Goal: Task Accomplishment & Management: Manage account settings

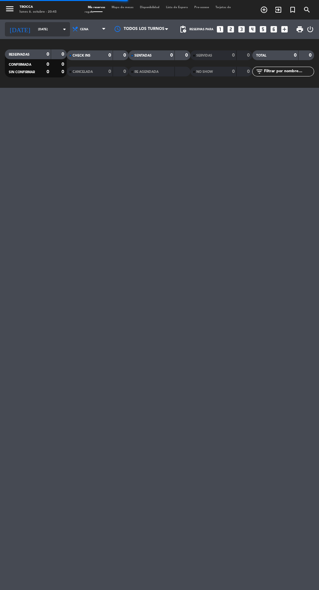
click at [35, 28] on input "[DATE]" at bounding box center [55, 29] width 41 height 10
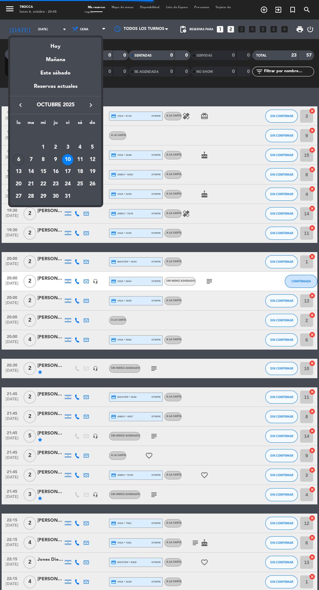
click at [12, 210] on div at bounding box center [159, 295] width 319 height 590
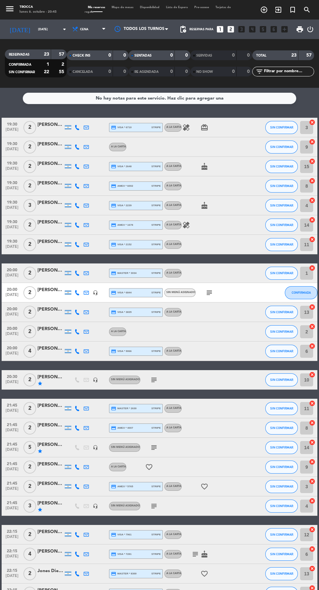
click at [12, 10] on icon "menu" at bounding box center [10, 9] width 10 height 10
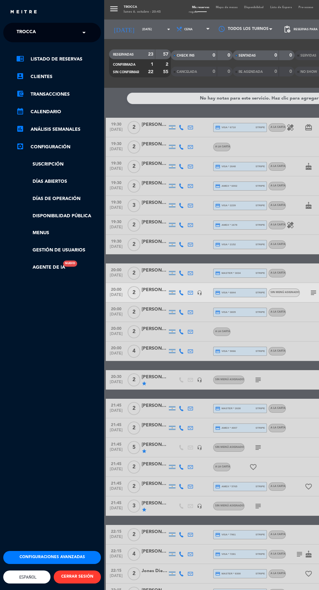
click at [117, 44] on div "menu Trocca lunes 6. octubre - 20:45 Mis reservas Mapa de mesas Disponibilidad …" at bounding box center [263, 295] width 319 height 590
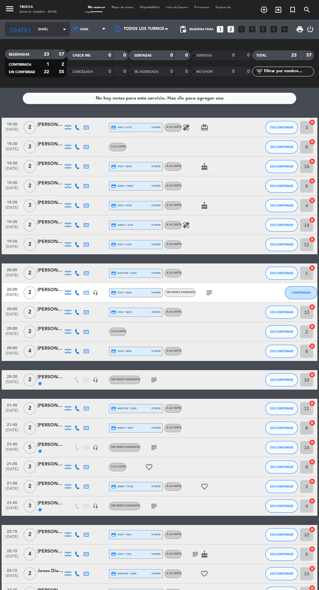
click at [35, 25] on input "[DATE]" at bounding box center [55, 29] width 41 height 10
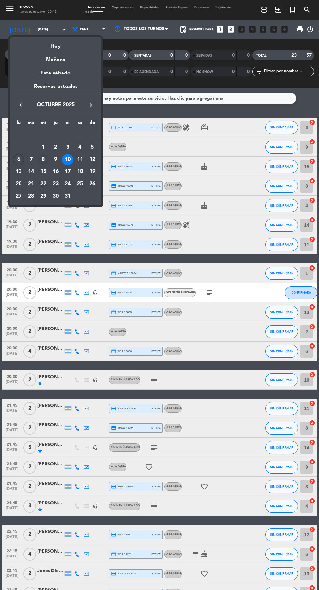
click at [44, 160] on div "8" at bounding box center [43, 159] width 11 height 11
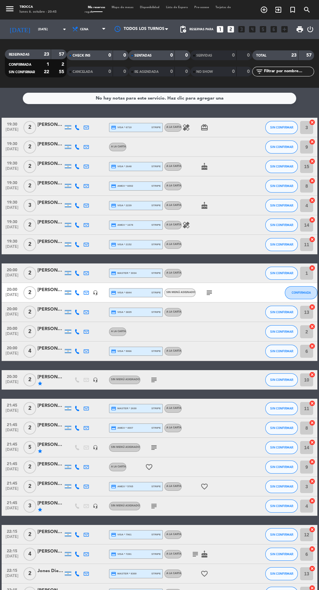
type input "[DATE]"
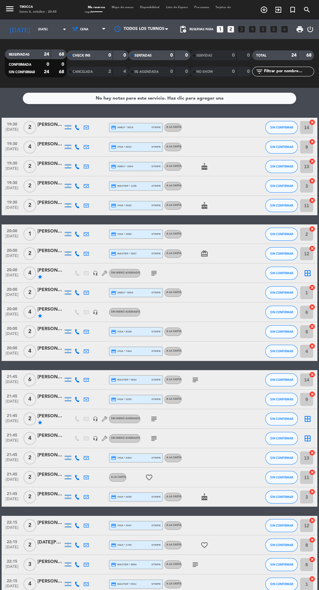
scroll to position [6, 0]
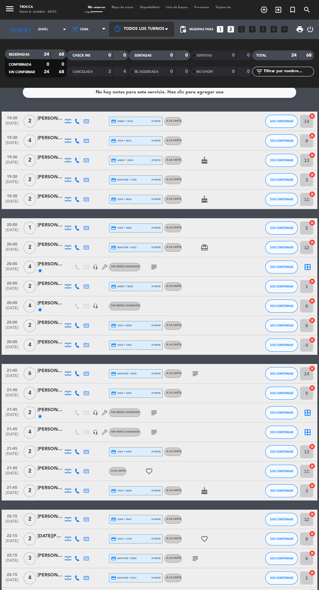
click at [144, 29] on div at bounding box center [141, 29] width 65 height 15
click at [196, 34] on div "Reservas para looks_one looks_two looks_3 looks_4 looks_5 looks_6 add_box" at bounding box center [239, 30] width 101 height 20
click at [186, 29] on span "pending_actions" at bounding box center [183, 29] width 8 height 8
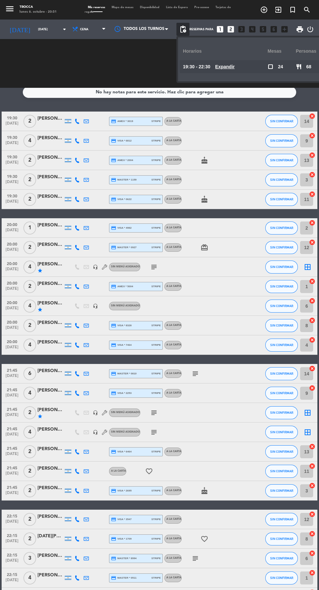
click at [268, 71] on div "check_box_outline_blank 24" at bounding box center [281, 66] width 28 height 13
click at [210, 54] on div "Horarios" at bounding box center [225, 51] width 85 height 18
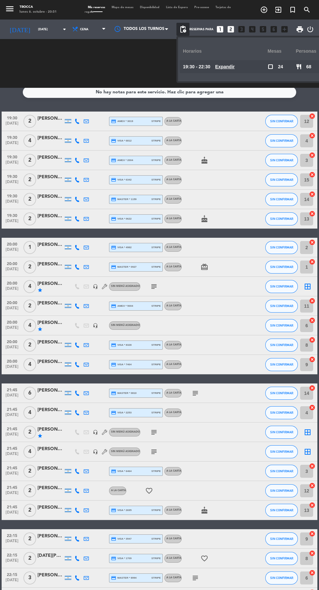
click at [228, 70] on span "Expandir" at bounding box center [225, 66] width 20 height 7
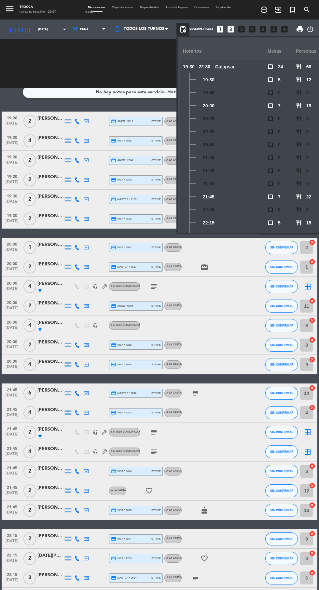
click at [269, 72] on div "check_box_outline_blank 24" at bounding box center [281, 66] width 28 height 13
click at [221, 67] on u "Colapsar" at bounding box center [225, 66] width 20 height 5
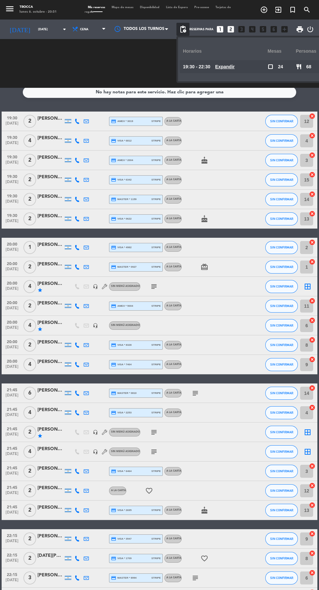
click at [225, 67] on u "Expandir" at bounding box center [225, 66] width 20 height 5
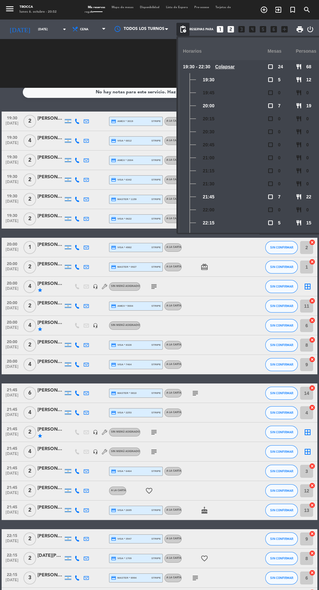
click at [13, 9] on icon "menu" at bounding box center [10, 9] width 10 height 10
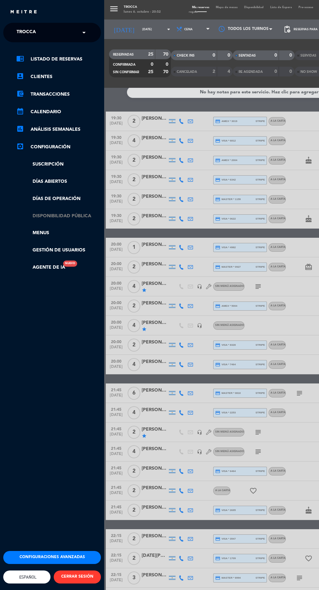
click at [73, 217] on link "Disponibilidad pública" at bounding box center [58, 215] width 85 height 7
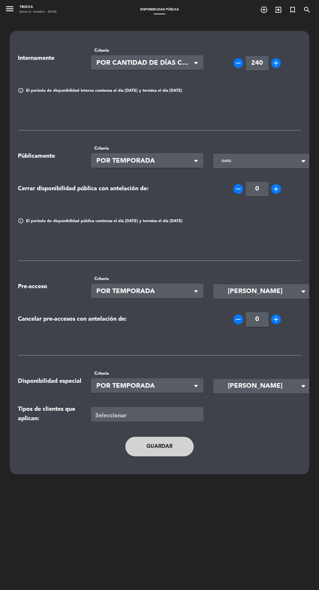
scroll to position [20, 0]
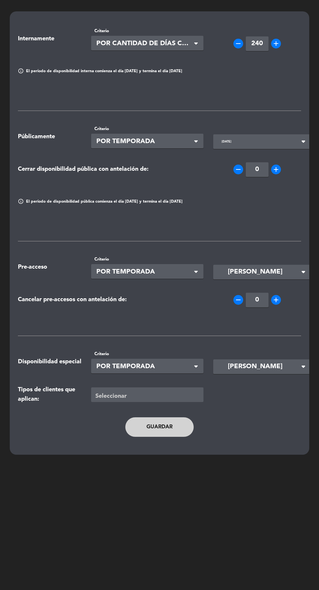
click at [262, 143] on input "[DATE]" at bounding box center [257, 142] width 79 height 10
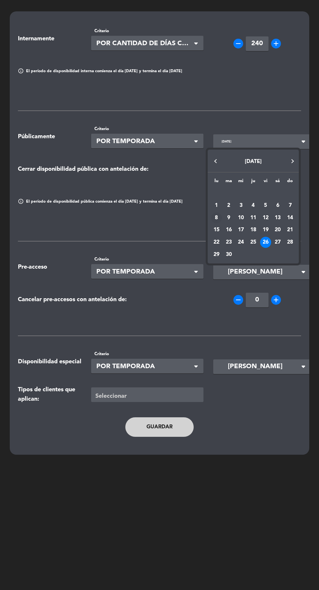
click at [213, 221] on div "8" at bounding box center [216, 217] width 11 height 11
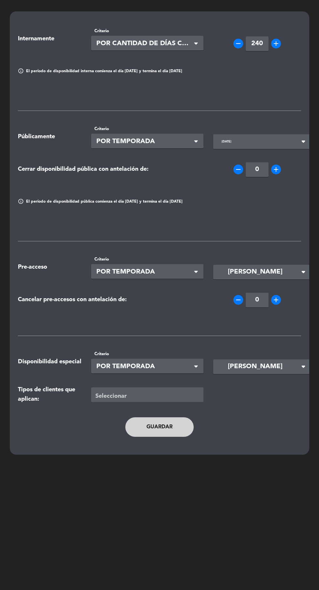
click at [263, 140] on input "[DATE]" at bounding box center [257, 142] width 79 height 10
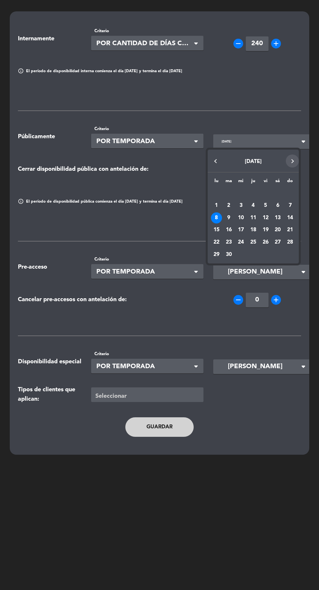
click at [291, 161] on button "Next month" at bounding box center [291, 160] width 13 height 13
click at [241, 217] on div "8" at bounding box center [240, 217] width 11 height 11
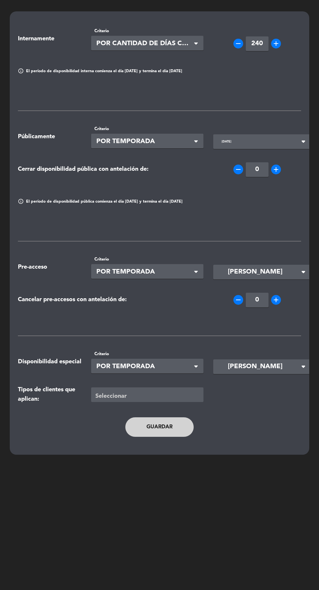
type input "[DATE]"
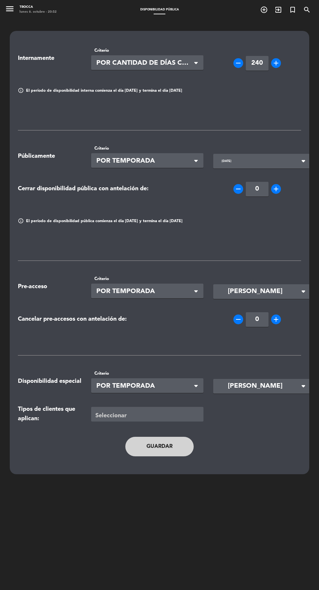
click at [13, 5] on icon "menu" at bounding box center [10, 9] width 10 height 10
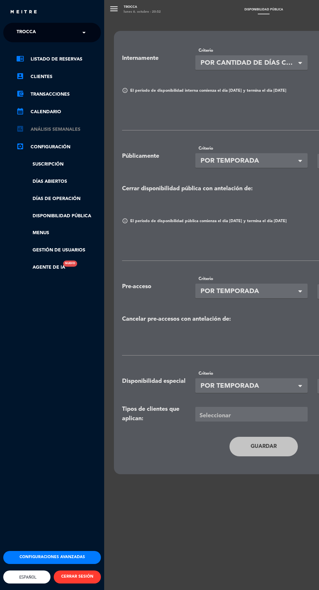
click at [66, 129] on link "assessment ANÁLISIS SEMANALES" at bounding box center [58, 129] width 85 height 8
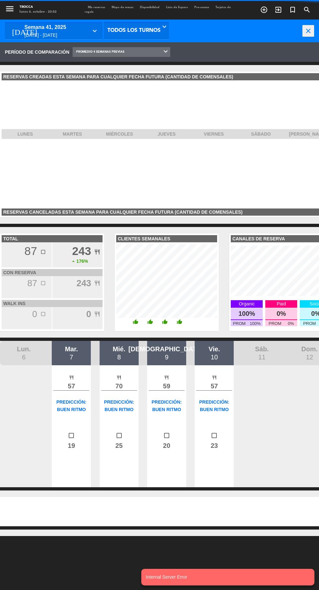
scroll to position [98, 104]
click at [10, 9] on icon "menu" at bounding box center [10, 9] width 10 height 10
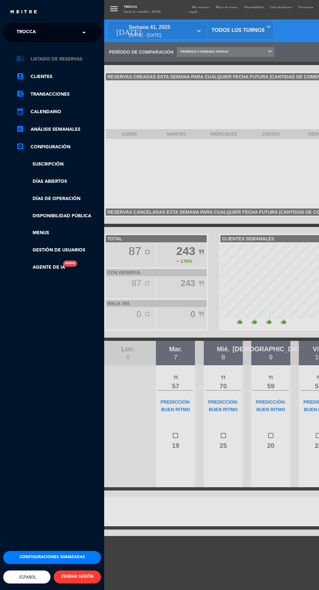
click at [73, 58] on link "chrome_reader_mode Listado de Reservas" at bounding box center [58, 59] width 85 height 8
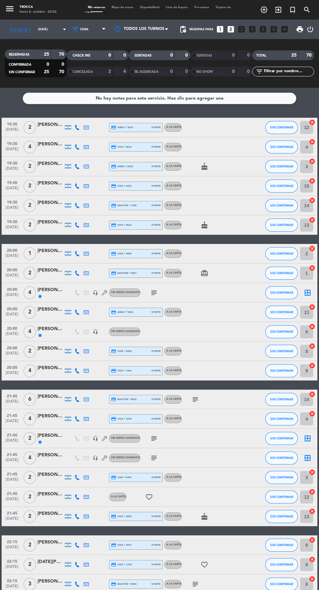
click at [187, 28] on span "pending_actions" at bounding box center [183, 29] width 8 height 8
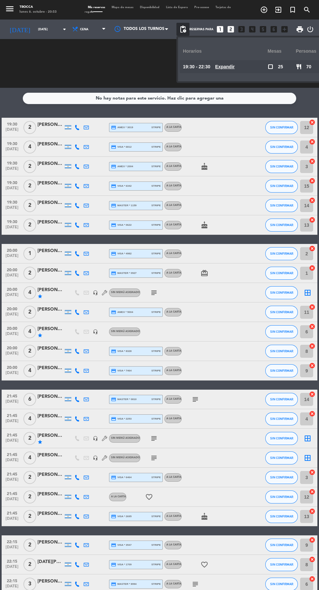
click at [229, 69] on span "Expandir" at bounding box center [225, 66] width 20 height 7
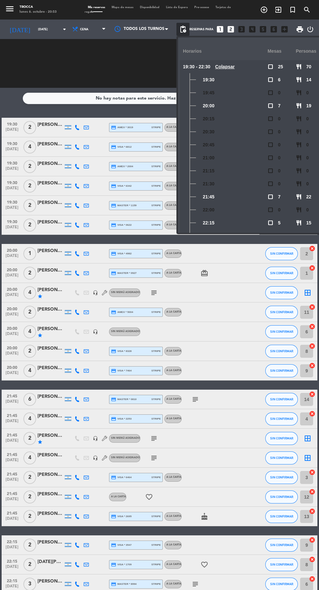
click at [271, 78] on span "check_box_outline_blank" at bounding box center [270, 80] width 6 height 6
click at [271, 82] on span "check_box_outline_blank" at bounding box center [270, 80] width 6 height 6
click at [274, 67] on div "check_box_outline_blank 25" at bounding box center [281, 66] width 28 height 13
click at [267, 228] on div "22:15" at bounding box center [225, 222] width 85 height 13
click at [140, 29] on div at bounding box center [141, 29] width 65 height 15
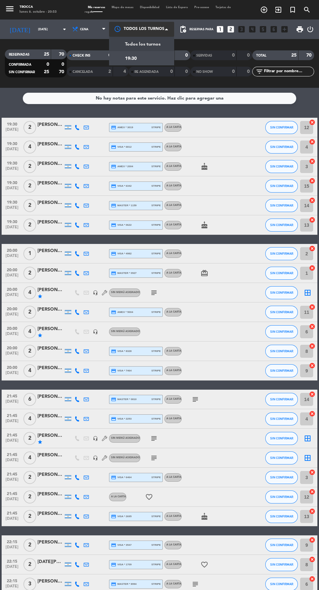
click at [152, 45] on span "Todos los turnos" at bounding box center [142, 44] width 35 height 7
click at [145, 26] on span "Todos los turnos" at bounding box center [144, 29] width 41 height 7
click at [150, 58] on div "19:30" at bounding box center [141, 56] width 65 height 14
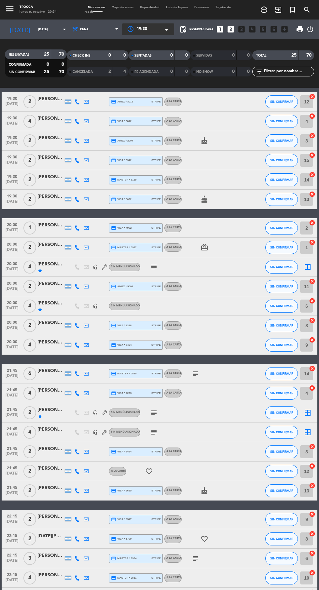
click at [21, 412] on div "21:45 [DATE]" at bounding box center [12, 412] width 21 height 19
click at [11, 397] on span "[DATE]" at bounding box center [12, 396] width 16 height 7
click at [95, 412] on icon "headset_mic" at bounding box center [95, 412] width 5 height 5
click at [59, 410] on div "[PERSON_NAME]" at bounding box center [50, 409] width 26 height 7
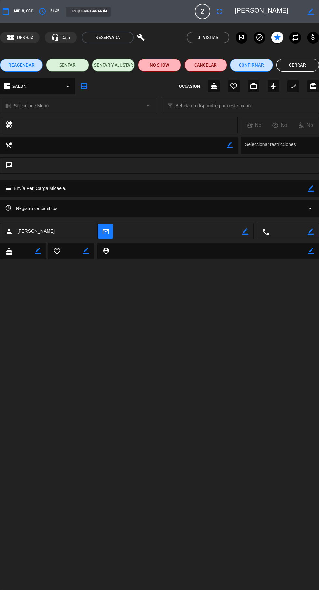
click at [223, 7] on button "fullscreen" at bounding box center [219, 12] width 12 height 12
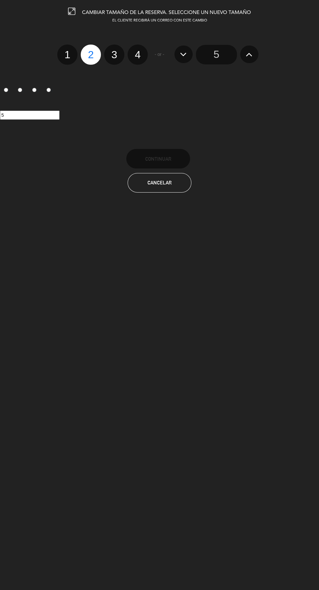
click at [132, 49] on label "4" at bounding box center [137, 55] width 20 height 20
click at [135, 49] on input "4" at bounding box center [137, 49] width 4 height 4
radio input "true"
radio input "false"
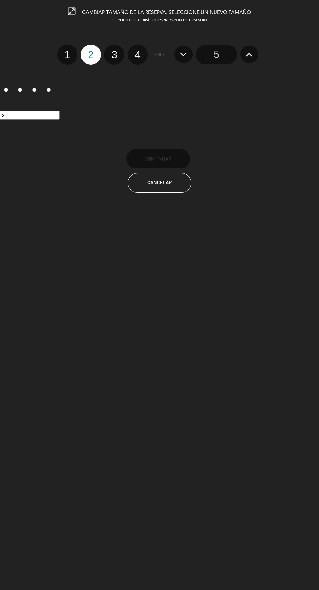
radio input "false"
radio input "true"
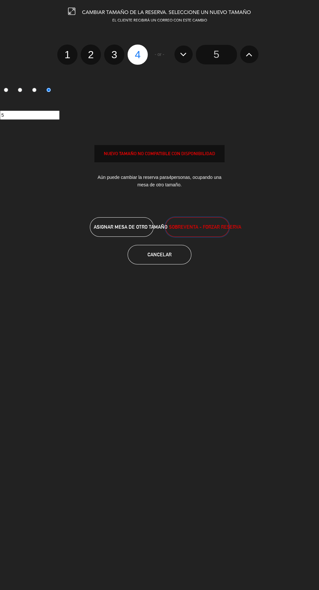
click at [220, 227] on span "SOBREVENTA - FORZAR RESERVA" at bounding box center [205, 226] width 72 height 7
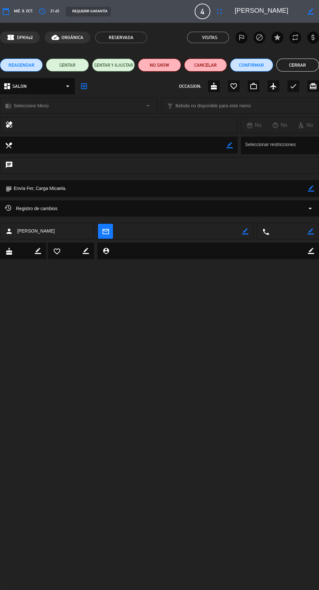
click at [304, 63] on button "Cerrar" at bounding box center [297, 65] width 43 height 13
